Goal: Navigation & Orientation: Understand site structure

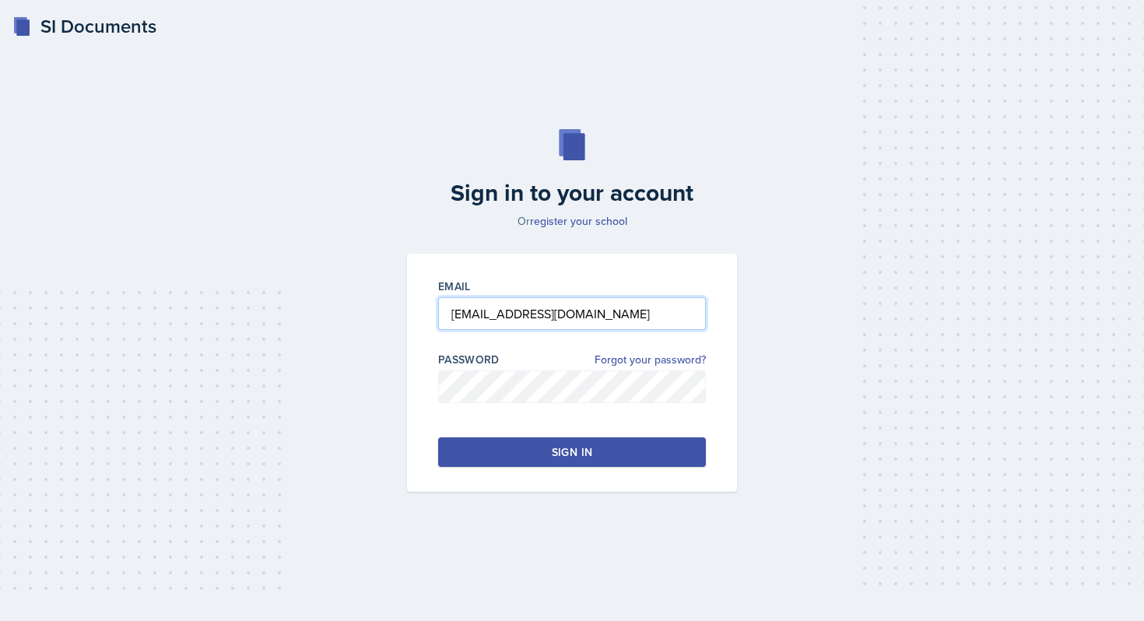
type input "[EMAIL_ADDRESS][DOMAIN_NAME]"
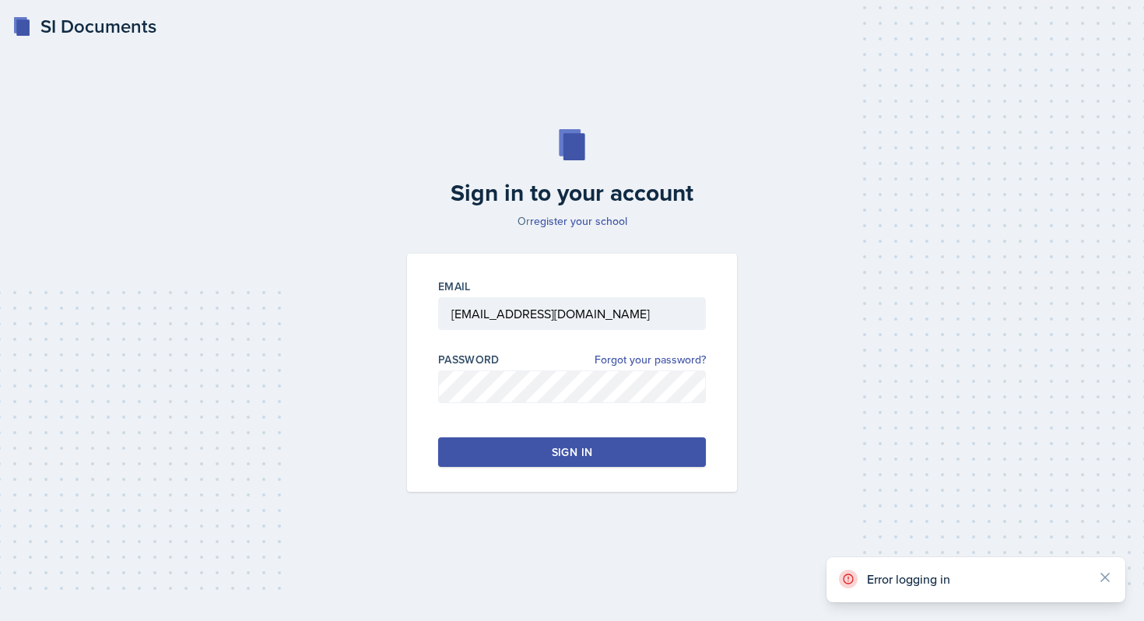
click at [572, 452] on div "Sign in" at bounding box center [572, 453] width 40 height 16
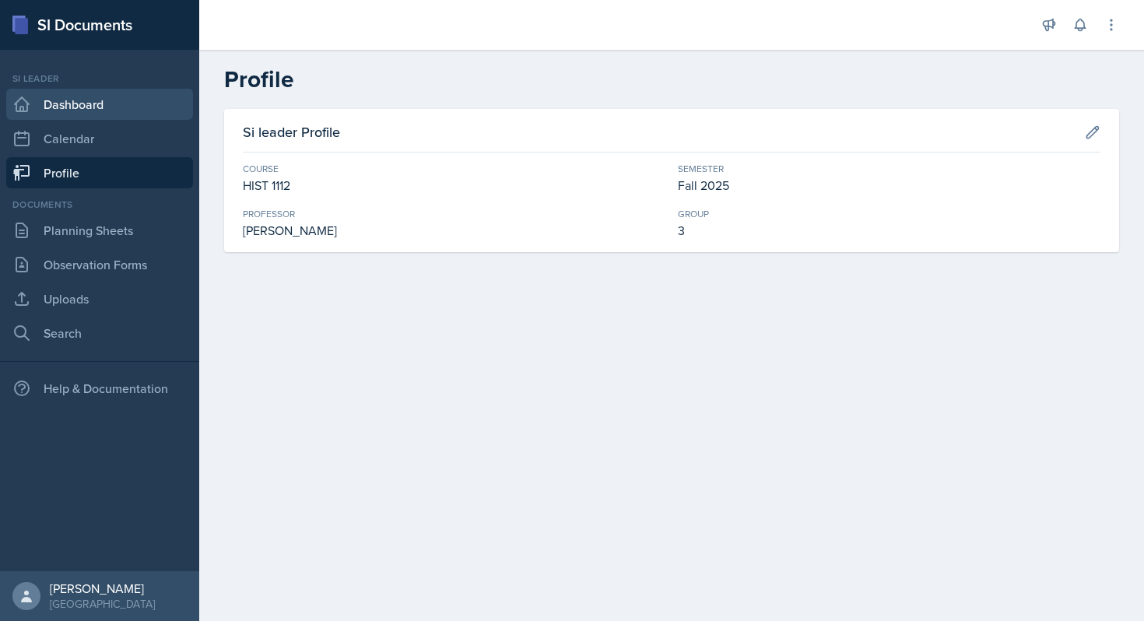
click at [77, 106] on link "Dashboard" at bounding box center [99, 104] width 187 height 31
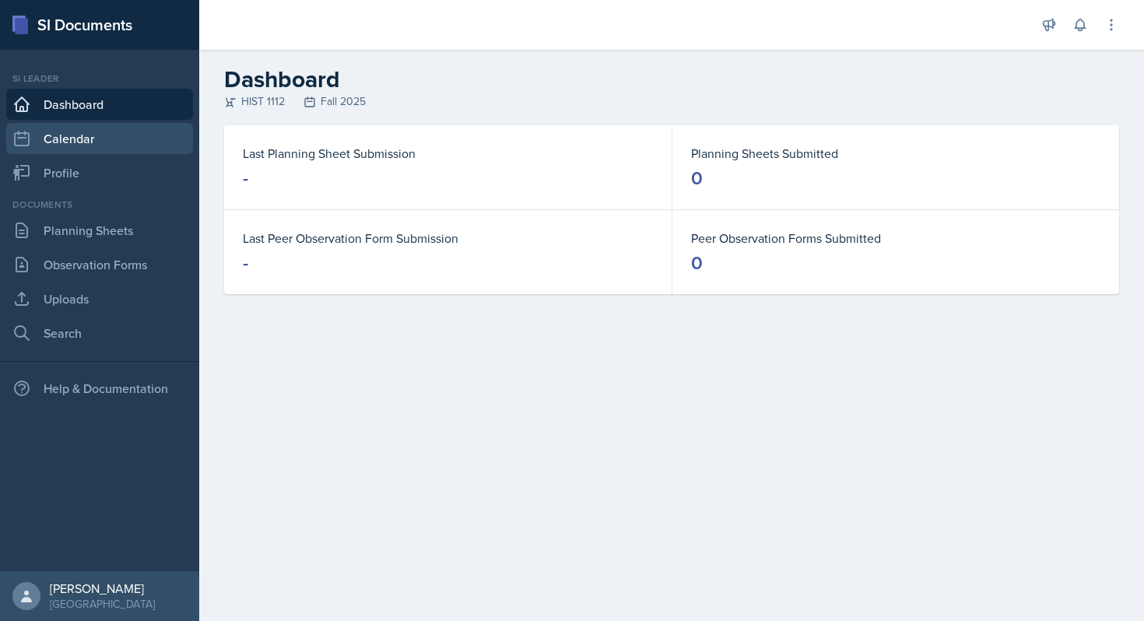
click at [90, 130] on link "Calendar" at bounding box center [99, 138] width 187 height 31
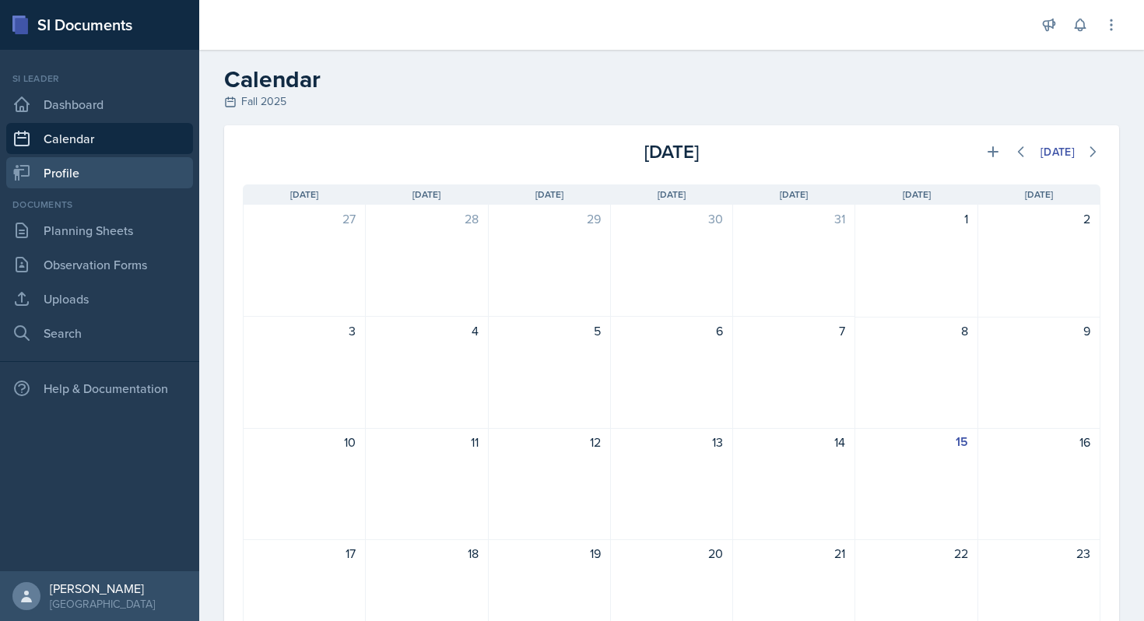
click at [91, 157] on link "Profile" at bounding box center [99, 172] width 187 height 31
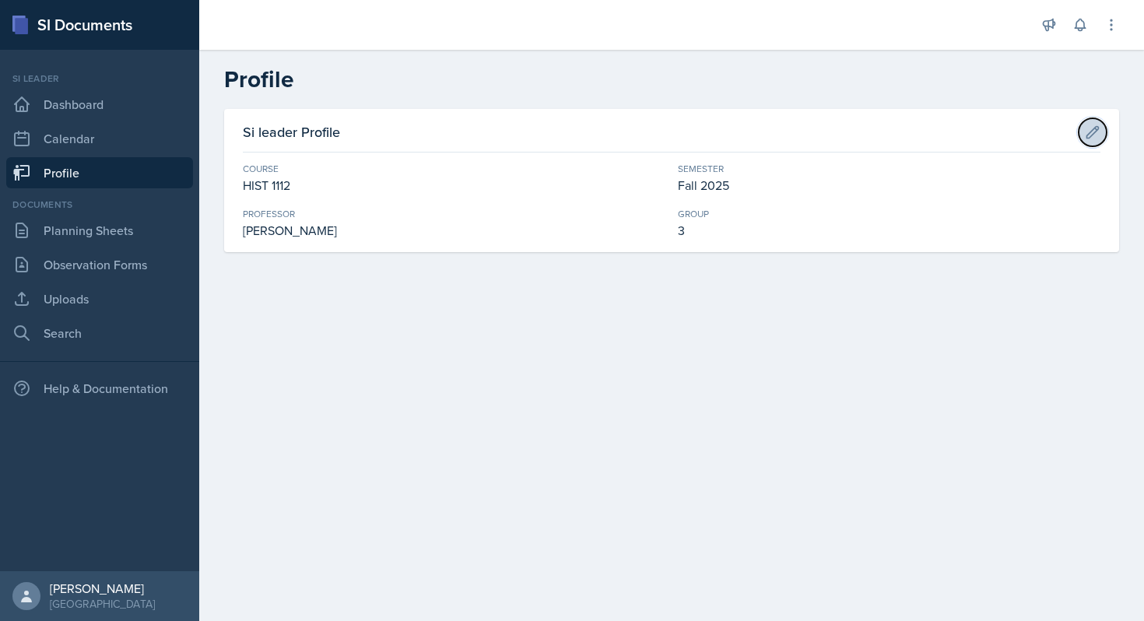
click at [1095, 125] on icon at bounding box center [1093, 133] width 16 height 16
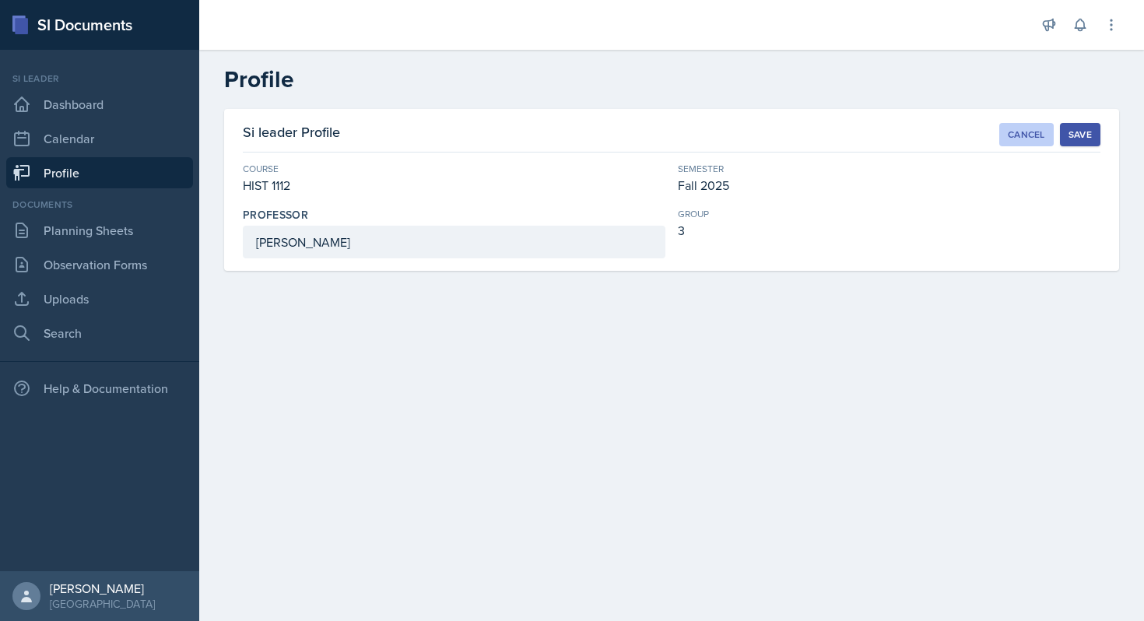
click at [1019, 128] on div "Cancel" at bounding box center [1026, 134] width 37 height 12
